Goal: Transaction & Acquisition: Book appointment/travel/reservation

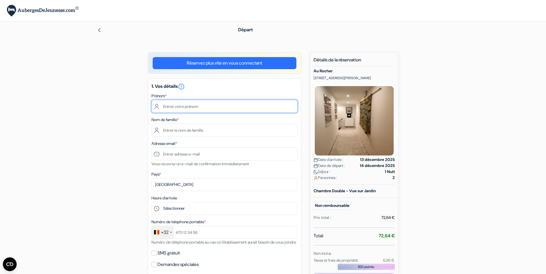
click at [196, 105] on input "text" at bounding box center [225, 106] width 146 height 13
type input "[PERSON_NAME]"
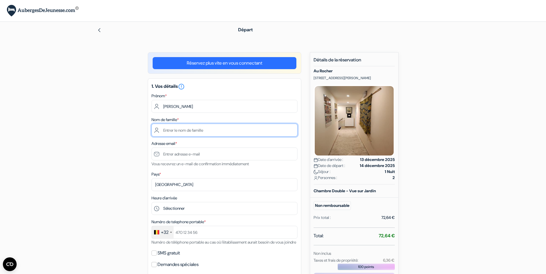
click at [193, 127] on input "text" at bounding box center [225, 130] width 146 height 13
type input "[PERSON_NAME]"
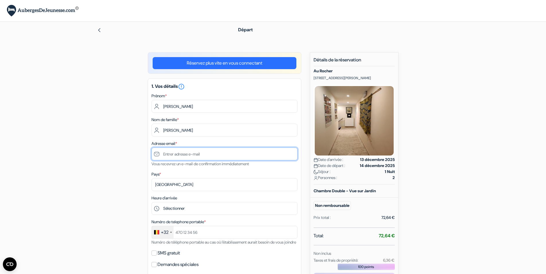
click at [181, 153] on input "text" at bounding box center [225, 154] width 146 height 13
type input "[PERSON_NAME][EMAIL_ADDRESS][DOMAIN_NAME]"
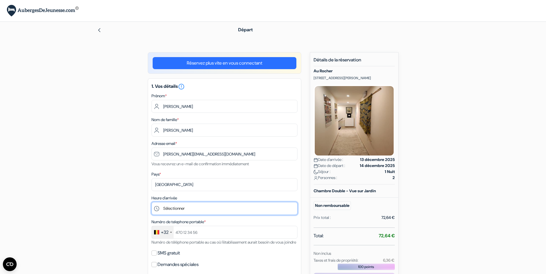
click at [152, 202] on select "Sélectionner 14:00 15:00 16:00 17:00 18:00 19:00 20:00 21:00" at bounding box center [225, 208] width 146 height 13
select select "14"
click option "14:00" at bounding box center [0, 0] width 0 height 0
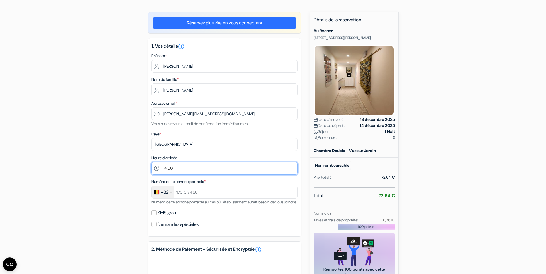
scroll to position [59, 0]
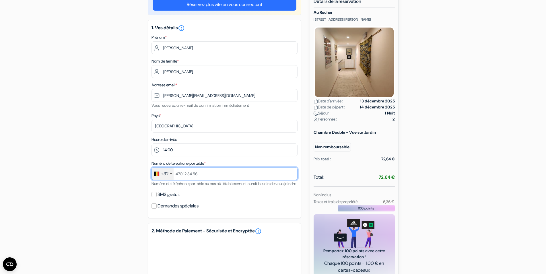
click at [197, 174] on input "text" at bounding box center [225, 173] width 146 height 13
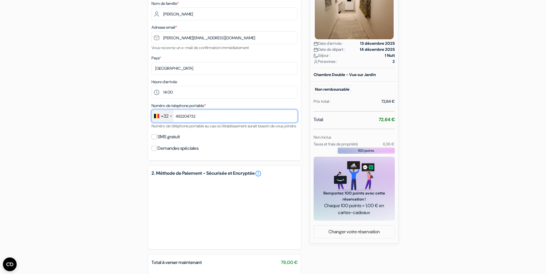
scroll to position [117, 0]
type input "492204732"
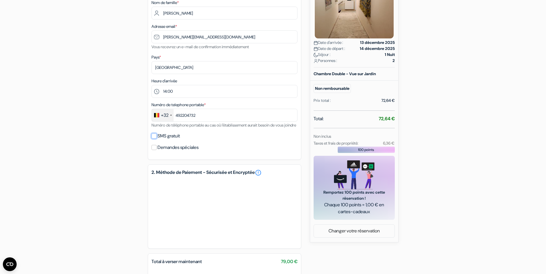
click at [156, 139] on input "SMS gratuit" at bounding box center [154, 136] width 5 height 5
checkbox input "true"
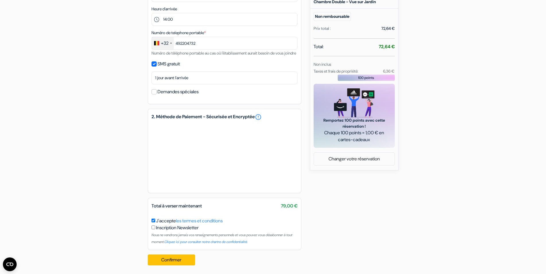
scroll to position [198, 0]
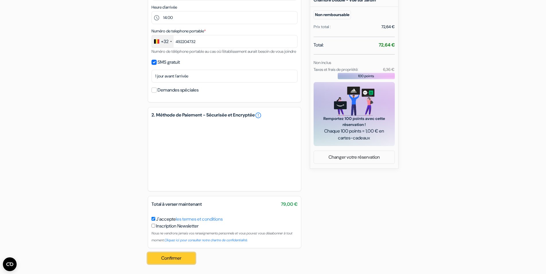
click at [175, 259] on button "Confirmer Loading..." at bounding box center [172, 258] width 48 height 11
click at [163, 258] on div "Confirmer Loading... Traitement de la demande..." at bounding box center [173, 258] width 51 height 20
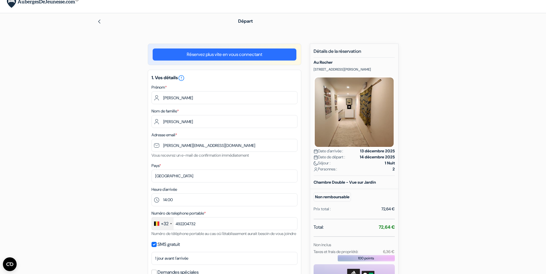
scroll to position [0, 0]
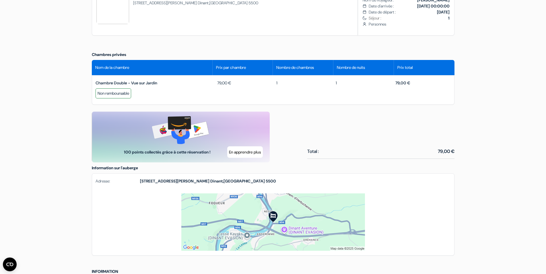
scroll to position [322, 0]
